Goal: Information Seeking & Learning: Learn about a topic

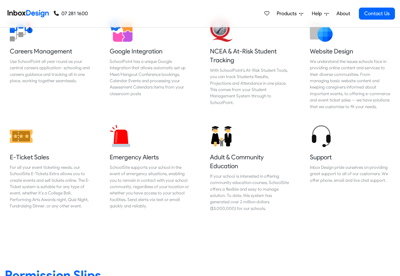
scroll to position [759, 0]
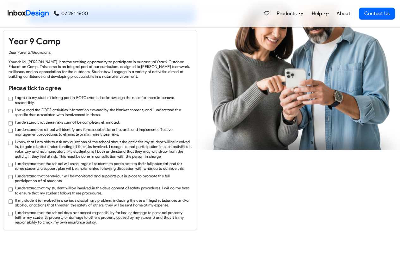
checkbox input "true"
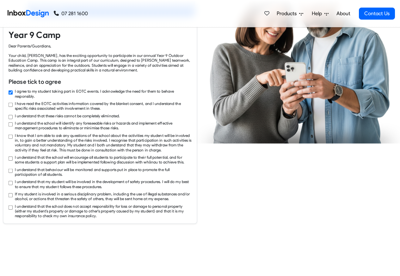
checkbox input "true"
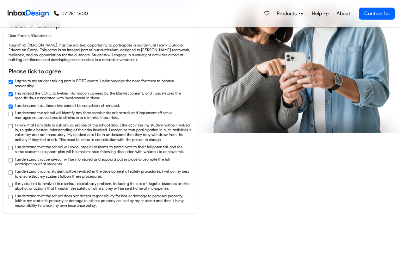
checkbox input "true"
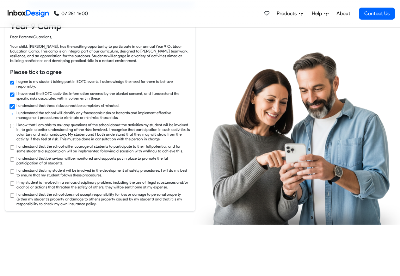
checkbox input "true"
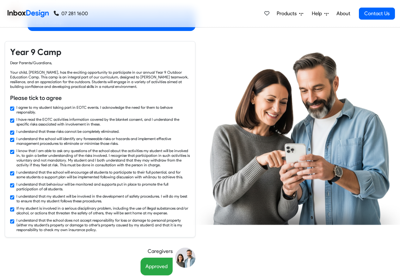
scroll to position [835, 0]
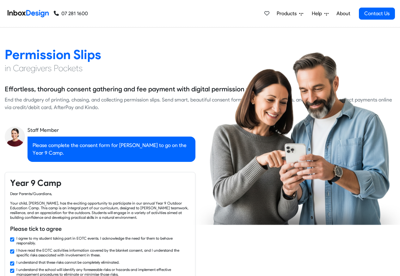
checkbox input "false"
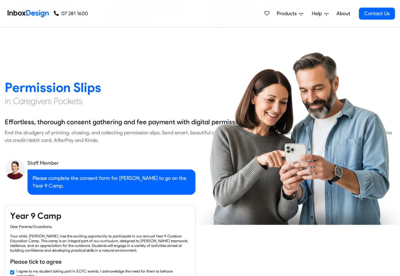
checkbox input "false"
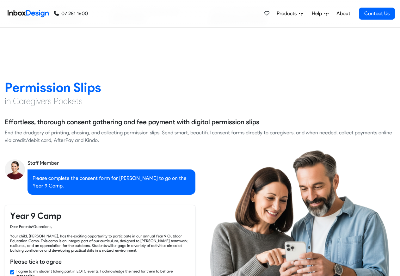
checkbox input "false"
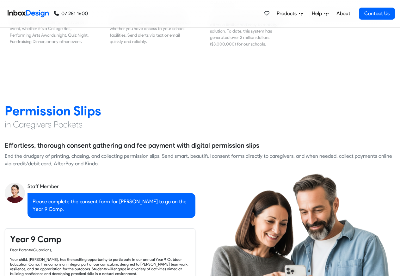
checkbox input "false"
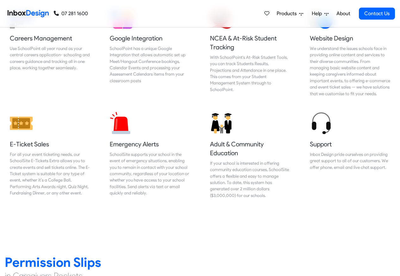
checkbox input "false"
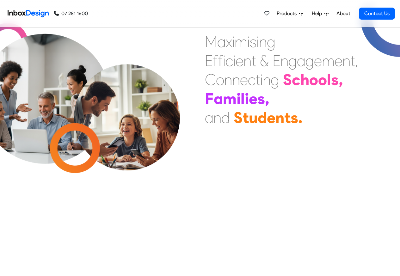
scroll to position [0, 0]
